Goal: Task Accomplishment & Management: Manage account settings

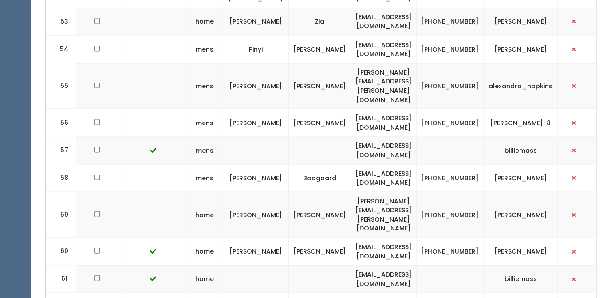
scroll to position [1807, 0]
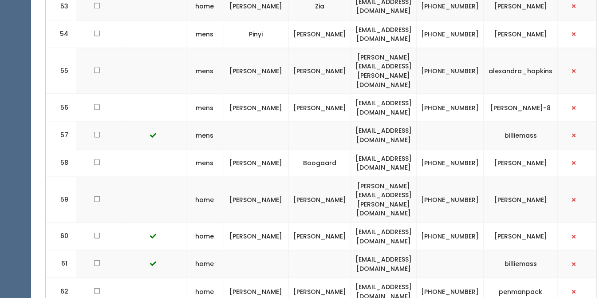
drag, startPoint x: 54, startPoint y: 206, endPoint x: 554, endPoint y: 229, distance: 500.5
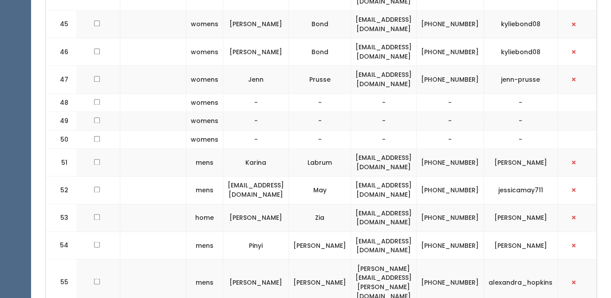
scroll to position [1492, 0]
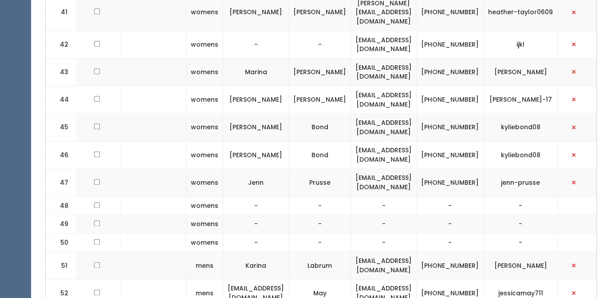
click at [351, 215] on td "-" at bounding box center [384, 224] width 66 height 19
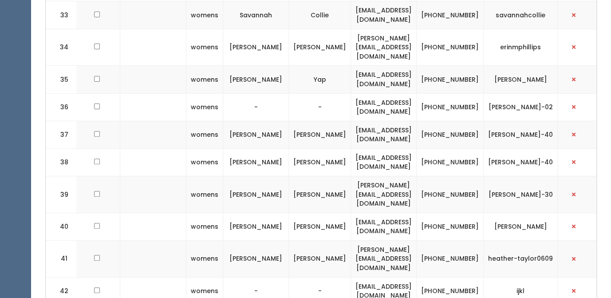
scroll to position [1260, 0]
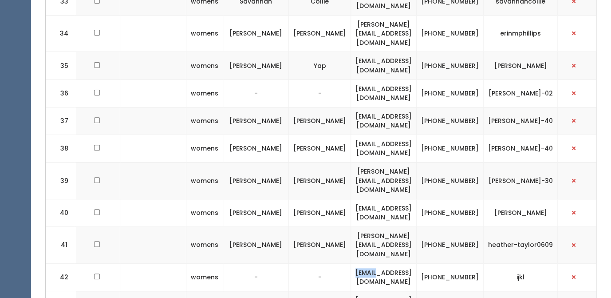
drag, startPoint x: 348, startPoint y: 170, endPoint x: 370, endPoint y: 172, distance: 21.8
click at [370, 263] on td "wvaroz@jgmail.com" at bounding box center [384, 277] width 66 height 28
copy td "wvaroz"
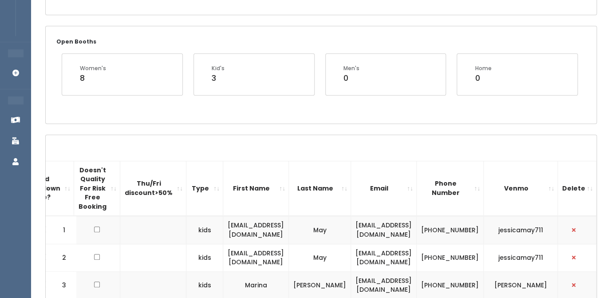
scroll to position [48, 0]
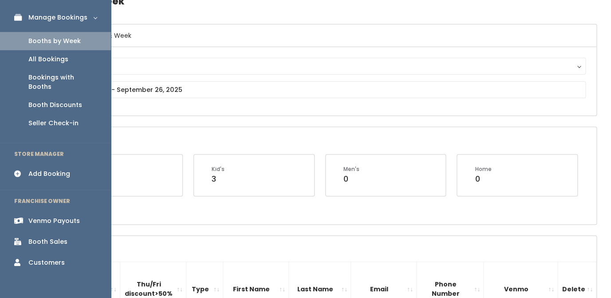
click at [40, 232] on link "Booth Sales" at bounding box center [55, 242] width 111 height 20
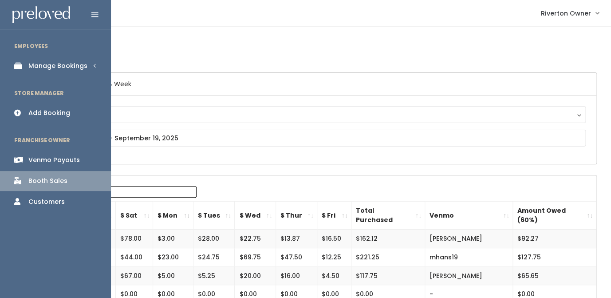
click at [36, 62] on div "Manage Bookings" at bounding box center [57, 65] width 59 height 9
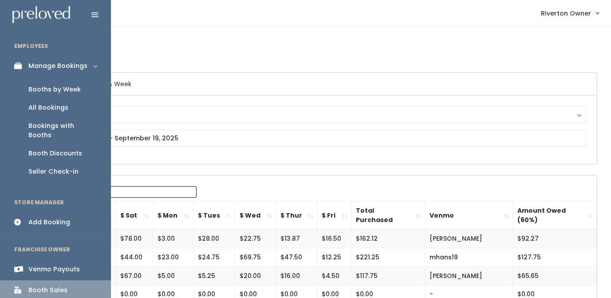
click at [50, 91] on div "Booths by Week" at bounding box center [54, 89] width 52 height 9
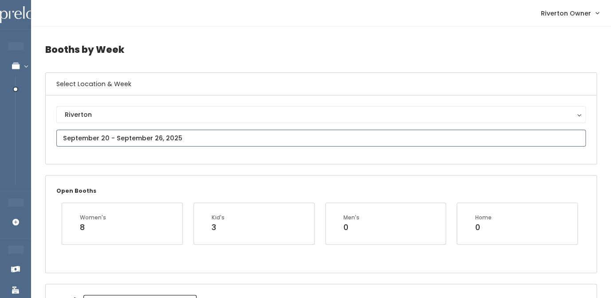
click at [197, 146] on input "text" at bounding box center [320, 138] width 529 height 17
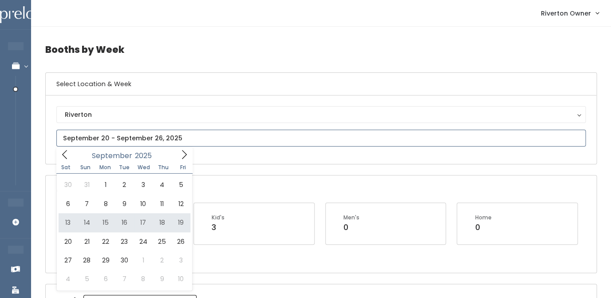
type input "September 13 to September 19"
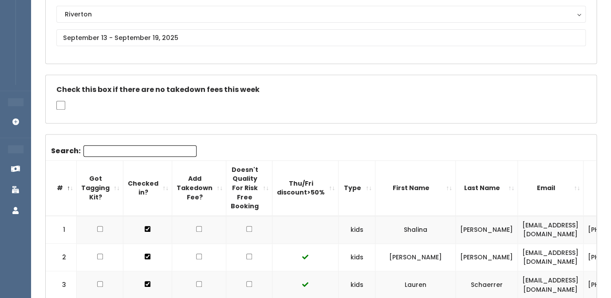
scroll to position [107, 0]
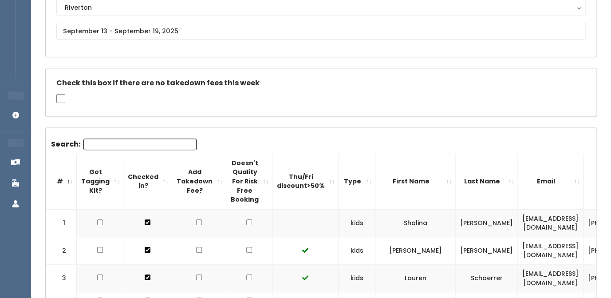
click at [246, 222] on input "checkbox" at bounding box center [249, 222] width 6 height 6
checkbox input "true"
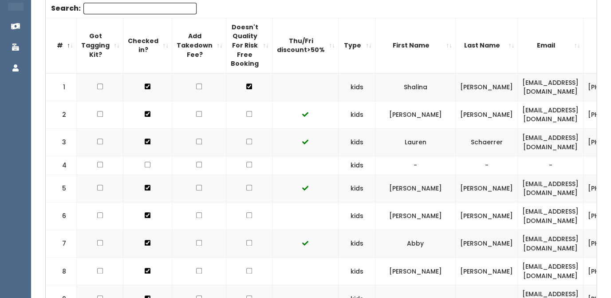
scroll to position [244, 0]
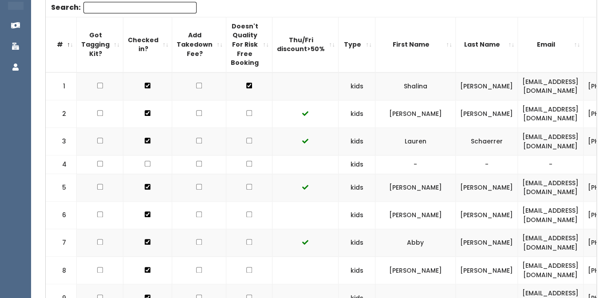
click at [246, 215] on input "checkbox" at bounding box center [249, 214] width 6 height 6
checkbox input "true"
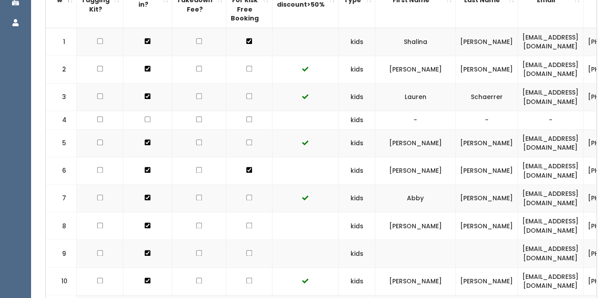
scroll to position [295, 0]
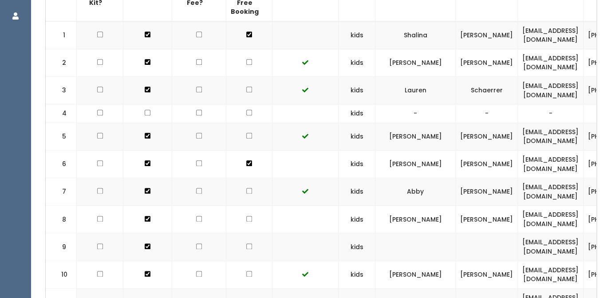
click at [246, 217] on input "checkbox" at bounding box center [249, 219] width 6 height 6
checkbox input "true"
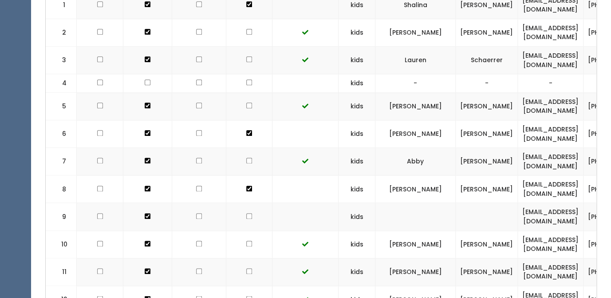
scroll to position [330, 0]
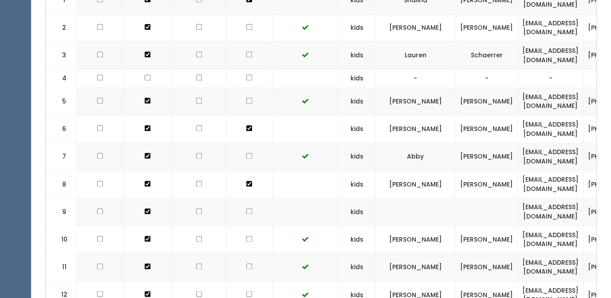
click at [246, 211] on input "checkbox" at bounding box center [249, 211] width 6 height 6
checkbox input "true"
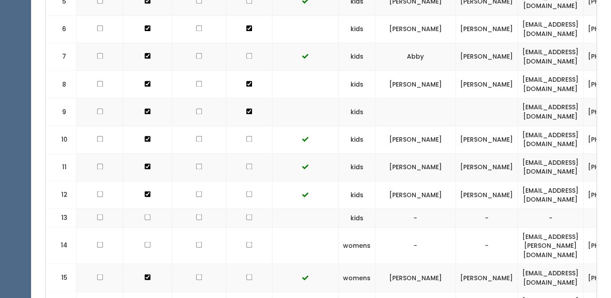
scroll to position [434, 0]
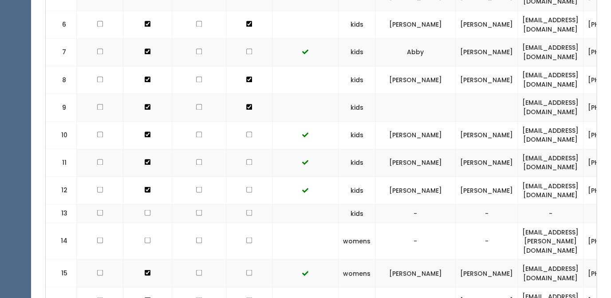
click at [246, 237] on input "checkbox" at bounding box center [249, 240] width 6 height 6
checkbox input "true"
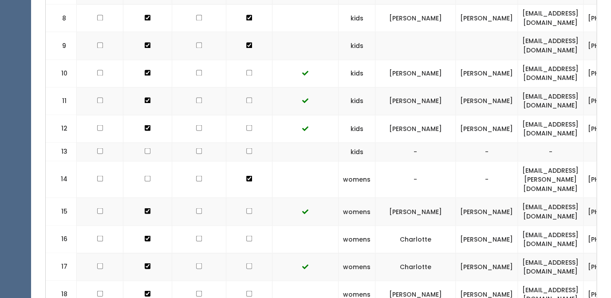
scroll to position [495, 0]
click at [246, 236] on input "checkbox" at bounding box center [249, 239] width 6 height 6
checkbox input "true"
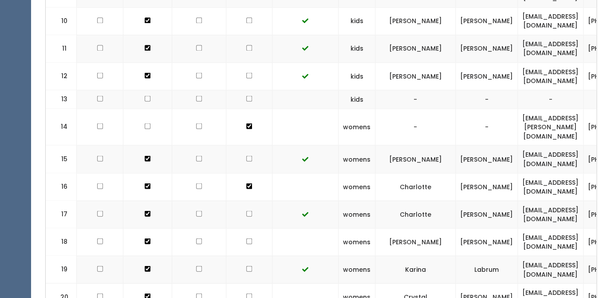
scroll to position [550, 0]
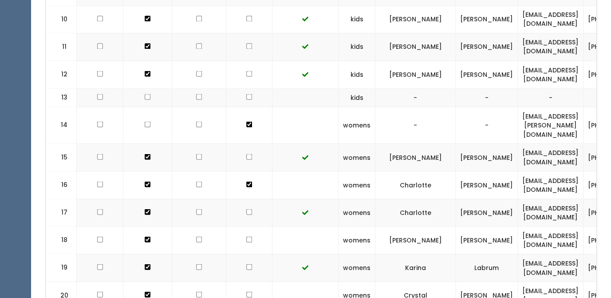
click at [246, 236] on input "checkbox" at bounding box center [249, 239] width 6 height 6
checkbox input "true"
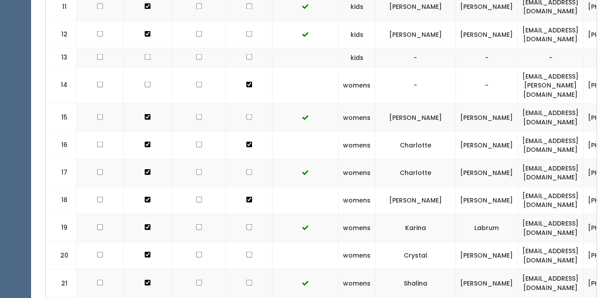
scroll to position [595, 0]
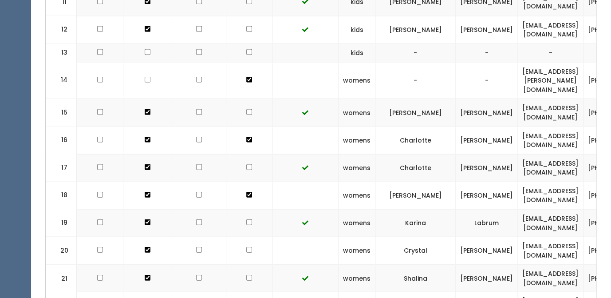
click at [246, 246] on input "checkbox" at bounding box center [249, 249] width 6 height 6
checkbox input "true"
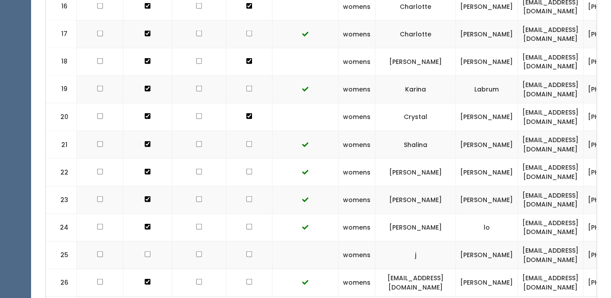
scroll to position [735, 0]
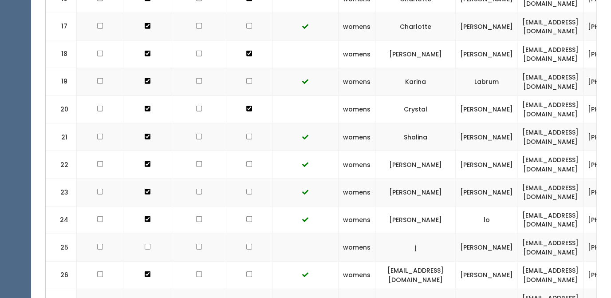
click at [246, 244] on input "checkbox" at bounding box center [249, 247] width 6 height 6
checkbox input "true"
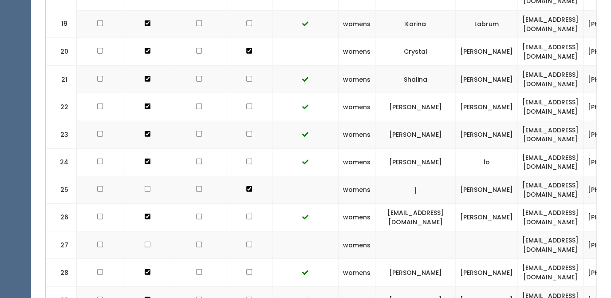
scroll to position [797, 0]
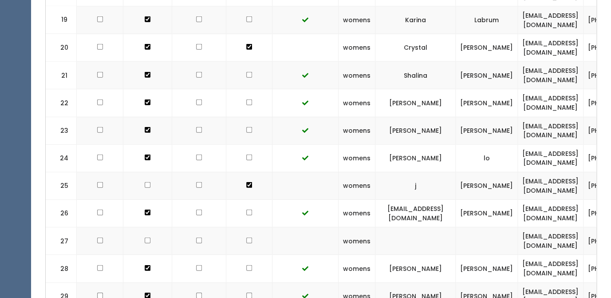
click at [246, 237] on input "checkbox" at bounding box center [249, 240] width 6 height 6
checkbox input "true"
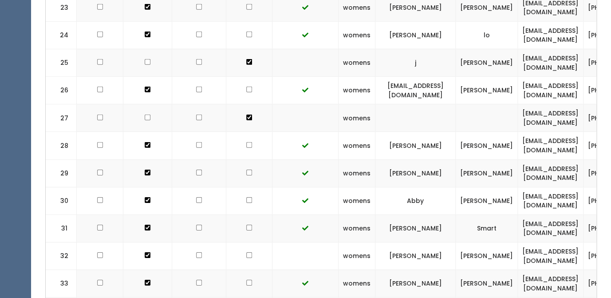
scroll to position [938, 0]
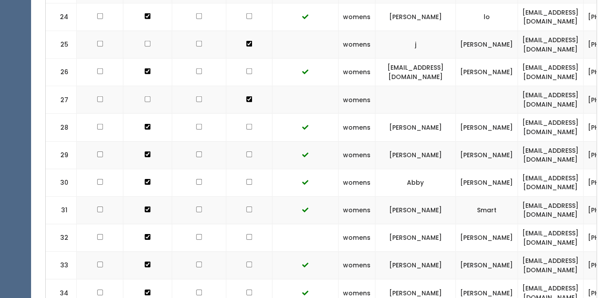
click at [246, 234] on input "checkbox" at bounding box center [249, 237] width 6 height 6
checkbox input "true"
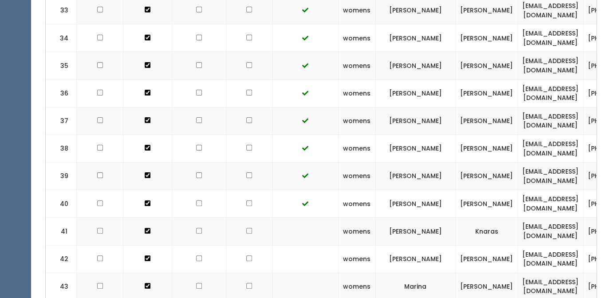
scroll to position [1193, 0]
click at [246, 227] on input "checkbox" at bounding box center [249, 230] width 6 height 6
checkbox input "true"
click at [246, 255] on input "checkbox" at bounding box center [249, 258] width 6 height 6
checkbox input "true"
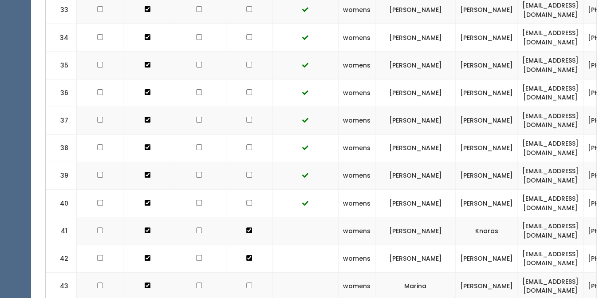
click at [246, 282] on input "checkbox" at bounding box center [249, 285] width 6 height 6
checkbox input "true"
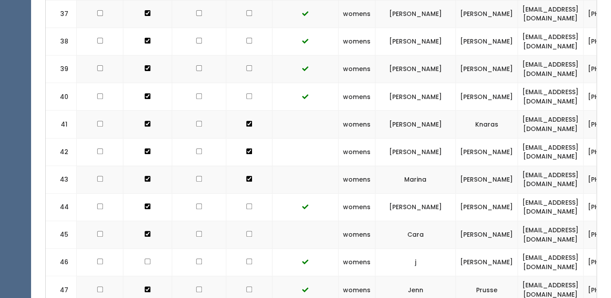
scroll to position [1301, 0]
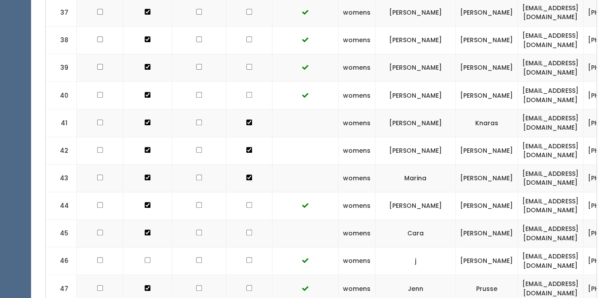
click at [246, 229] on input "checkbox" at bounding box center [249, 232] width 6 height 6
checkbox input "true"
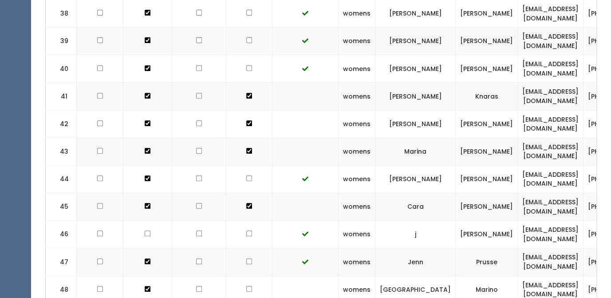
scroll to position [1328, 0]
click at [246, 230] on input "checkbox" at bounding box center [249, 233] width 6 height 6
checkbox input "true"
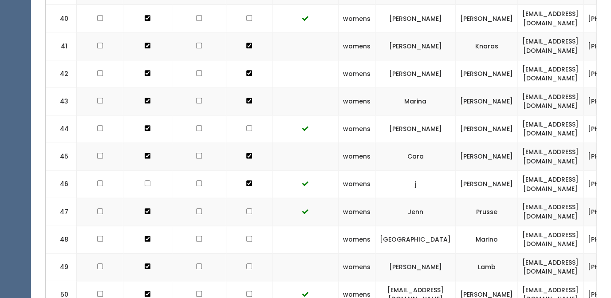
scroll to position [1381, 0]
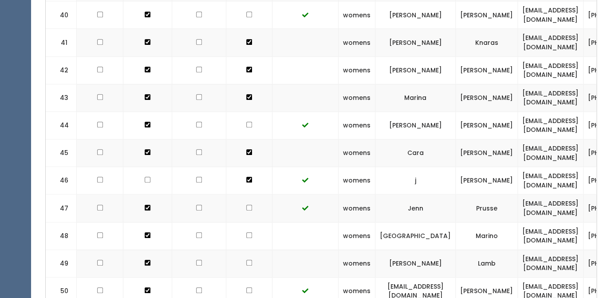
click at [246, 232] on input "checkbox" at bounding box center [249, 235] width 6 height 6
checkbox input "true"
click at [246, 260] on input "checkbox" at bounding box center [249, 263] width 6 height 6
checkbox input "true"
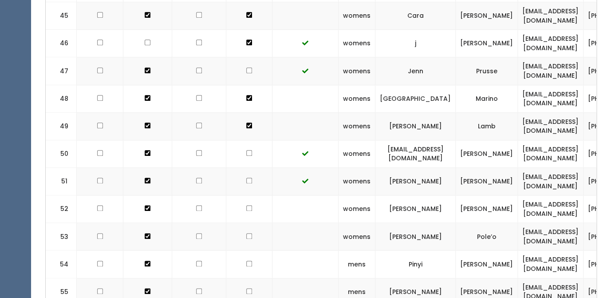
scroll to position [1520, 0]
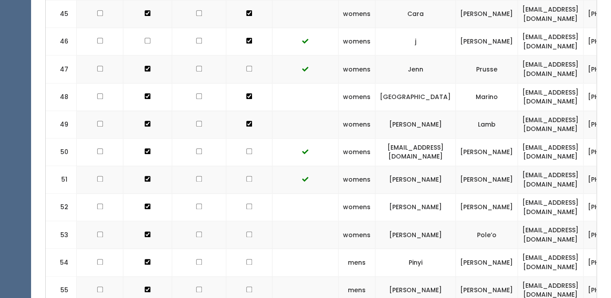
click at [246, 203] on input "checkbox" at bounding box center [249, 206] width 6 height 6
checkbox input "true"
click at [242, 222] on td at bounding box center [249, 235] width 46 height 28
click at [246, 231] on input "checkbox" at bounding box center [249, 234] width 6 height 6
checkbox input "true"
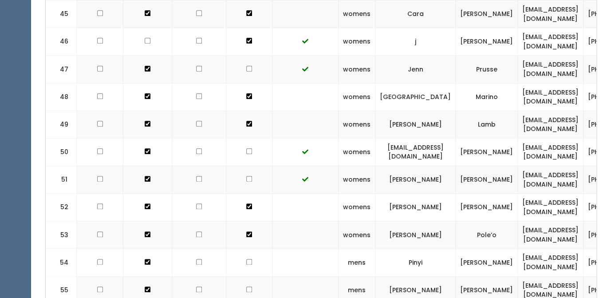
click at [246, 259] on input "checkbox" at bounding box center [249, 262] width 6 height 6
checkbox input "true"
click at [246, 286] on input "checkbox" at bounding box center [249, 289] width 6 height 6
checkbox input "true"
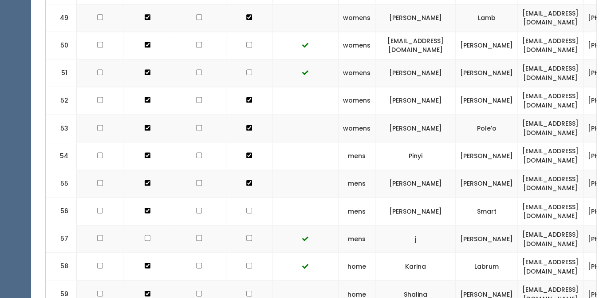
scroll to position [1628, 0]
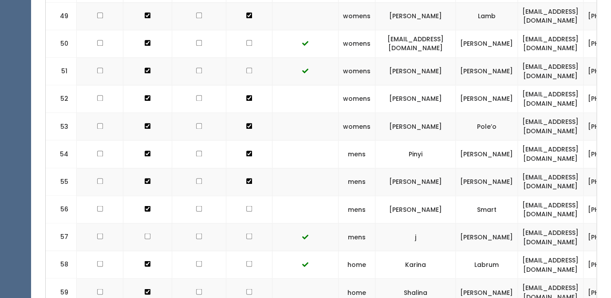
click at [246, 205] on input "checkbox" at bounding box center [249, 208] width 6 height 6
checkbox input "true"
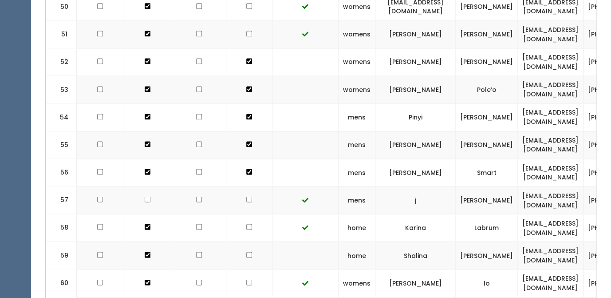
scroll to position [1666, 0]
click at [246, 196] on input "checkbox" at bounding box center [249, 199] width 6 height 6
checkbox input "true"
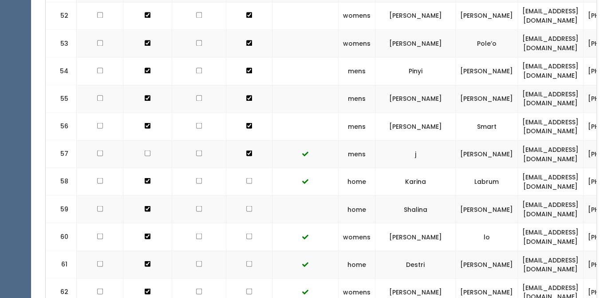
scroll to position [1715, 0]
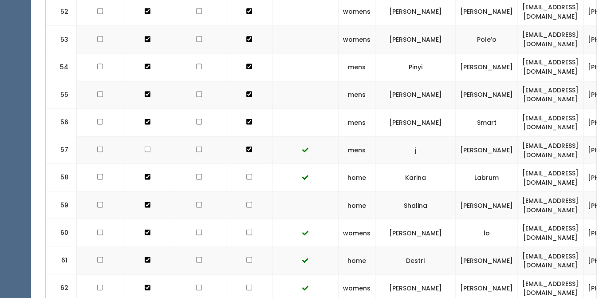
click at [246, 201] on input "checkbox" at bounding box center [249, 204] width 6 height 6
checkbox input "true"
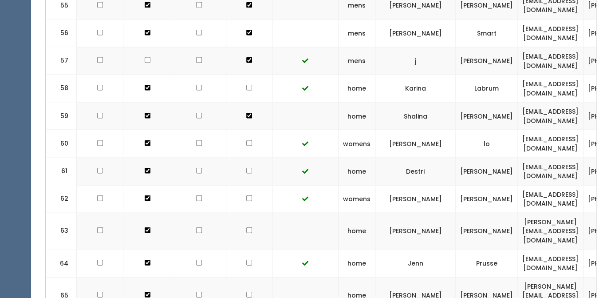
scroll to position [1806, 0]
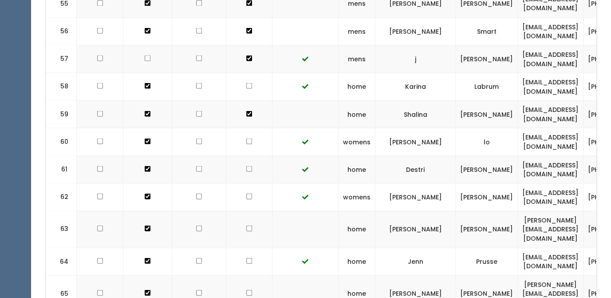
click at [246, 225] on input "checkbox" at bounding box center [249, 228] width 6 height 6
checkbox input "true"
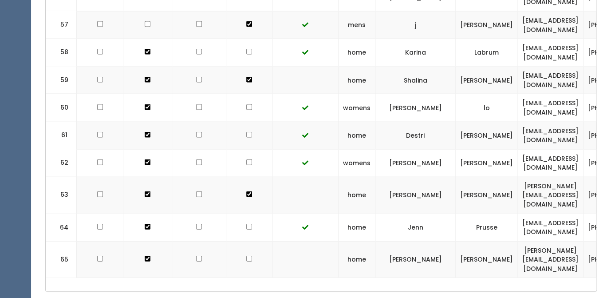
scroll to position [1846, 0]
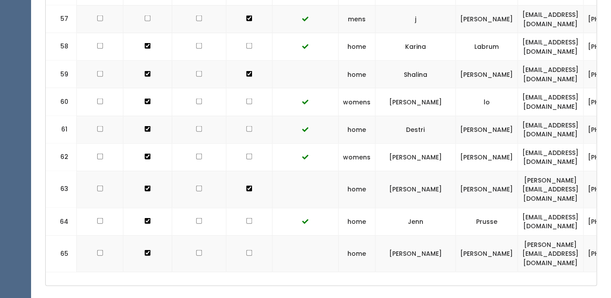
click at [246, 250] on input "checkbox" at bounding box center [249, 253] width 6 height 6
checkbox input "true"
click at [246, 126] on input "checkbox" at bounding box center [249, 129] width 6 height 6
checkbox input "true"
click at [246, 154] on input "checkbox" at bounding box center [249, 157] width 6 height 6
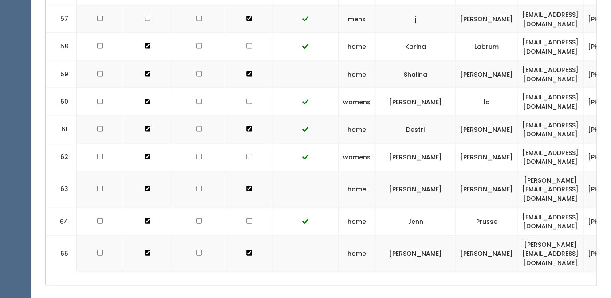
checkbox input "true"
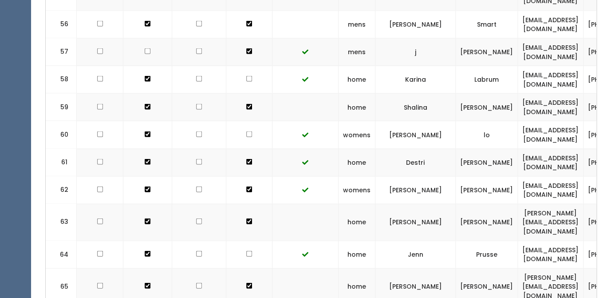
scroll to position [1813, 0]
click at [246, 159] on input "checkbox" at bounding box center [249, 162] width 6 height 6
checkbox input "false"
click at [246, 186] on input "checkbox" at bounding box center [249, 189] width 6 height 6
checkbox input "false"
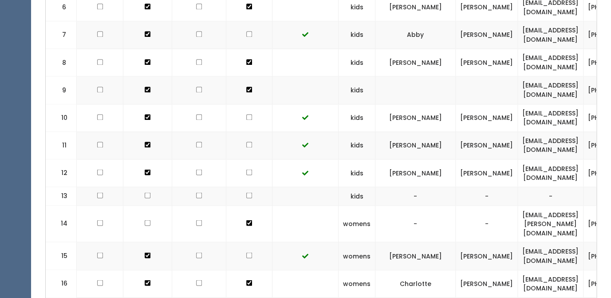
scroll to position [452, 0]
click at [246, 171] on input "checkbox" at bounding box center [249, 172] width 6 height 6
checkbox input "true"
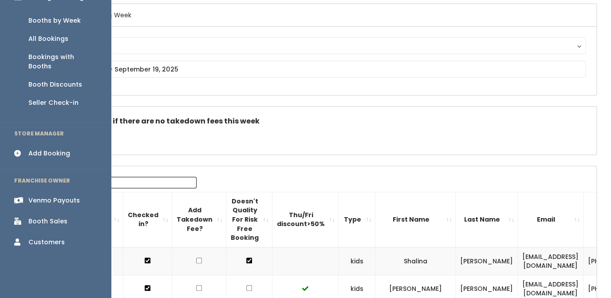
scroll to position [73, 0]
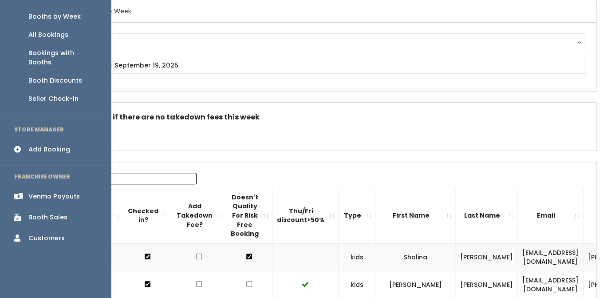
click at [39, 213] on div "Booth Sales" at bounding box center [47, 217] width 39 height 9
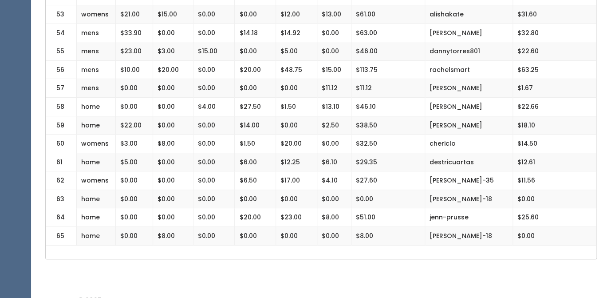
scroll to position [1198, 0]
